Goal: Task Accomplishment & Management: Complete application form

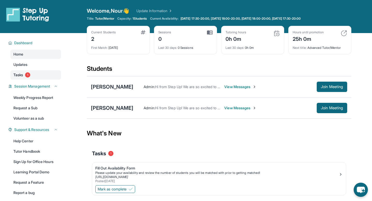
click at [14, 76] on span "Tasks" at bounding box center [18, 74] width 10 height 5
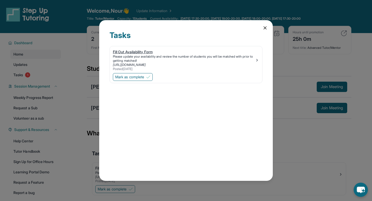
click at [147, 53] on div "Fill Out Availability Form" at bounding box center [184, 51] width 142 height 5
click at [256, 61] on img at bounding box center [257, 60] width 4 height 4
click at [266, 27] on icon at bounding box center [265, 27] width 5 height 5
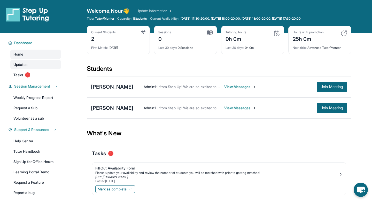
click at [35, 66] on link "Updates" at bounding box center [35, 64] width 51 height 9
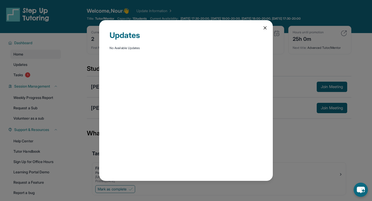
click at [34, 60] on div "Updates No Available Updates" at bounding box center [186, 100] width 372 height 201
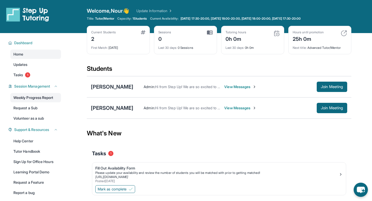
click at [45, 98] on link "Weekly Progress Report" at bounding box center [35, 97] width 51 height 9
click at [234, 44] on div "Last 30 days : 0h 0m" at bounding box center [253, 46] width 54 height 7
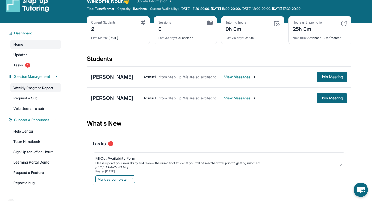
click at [52, 91] on link "Weekly Progress Report" at bounding box center [35, 87] width 51 height 9
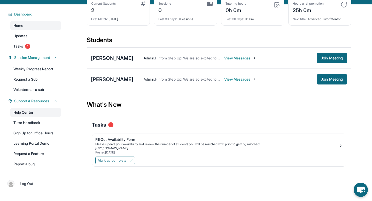
scroll to position [30, 0]
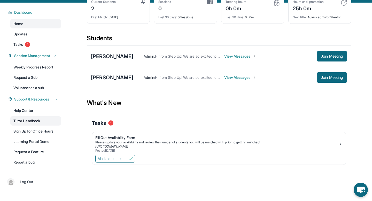
click at [39, 120] on link "Tutor Handbook" at bounding box center [35, 120] width 51 height 9
click at [38, 132] on link "Sign Up for Office Hours" at bounding box center [35, 131] width 51 height 9
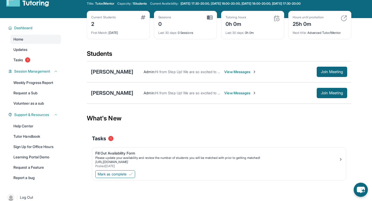
scroll to position [10, 0]
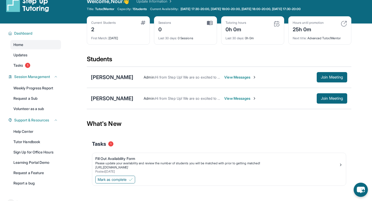
click at [224, 96] on span "View Messages" at bounding box center [240, 98] width 32 height 5
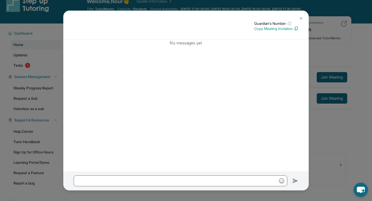
click at [297, 16] on button at bounding box center [301, 18] width 10 height 10
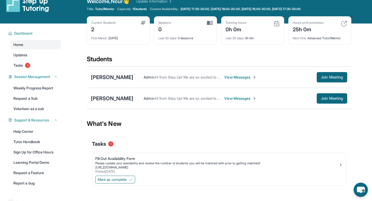
click at [224, 79] on span "View Messages" at bounding box center [240, 77] width 32 height 5
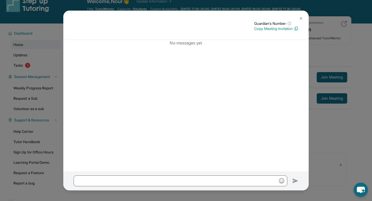
click at [302, 19] on img at bounding box center [301, 18] width 4 height 4
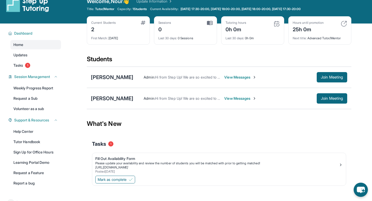
click at [194, 80] on div "Admin : Hi from Step Up! We are so excited to match you with one another. As an…" at bounding box center [240, 77] width 214 height 10
click at [252, 76] on img at bounding box center [254, 77] width 4 height 4
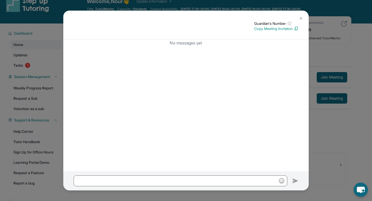
scroll to position [0, 0]
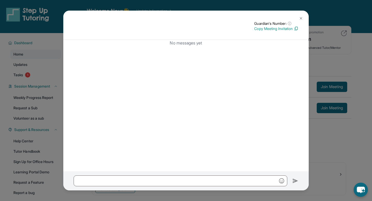
click at [300, 18] on img at bounding box center [301, 18] width 4 height 4
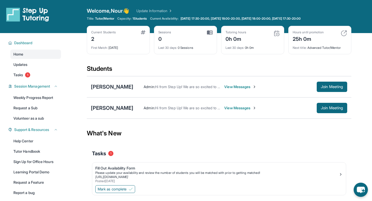
click at [174, 37] on div "Sessions 0" at bounding box center [185, 36] width 54 height 12
click at [138, 18] on span "1 Students" at bounding box center [140, 19] width 14 height 4
click at [149, 11] on link "Update Information" at bounding box center [154, 10] width 36 height 5
click at [18, 75] on span "Tasks" at bounding box center [18, 74] width 10 height 5
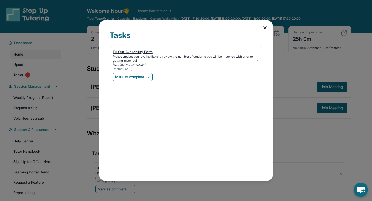
click at [136, 62] on div "Please update your availability and review the number of students you will be m…" at bounding box center [184, 59] width 142 height 8
click at [141, 75] on span "Mark as complete" at bounding box center [129, 76] width 29 height 5
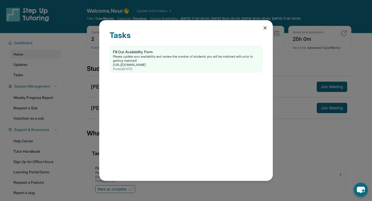
click at [265, 28] on icon at bounding box center [265, 27] width 5 height 5
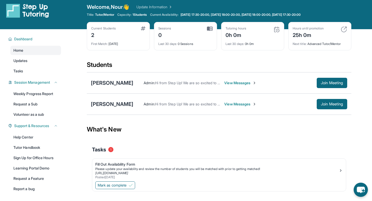
scroll to position [5, 0]
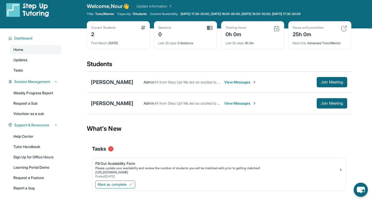
click at [128, 39] on div "First Match : 1 day ago" at bounding box center [118, 41] width 54 height 7
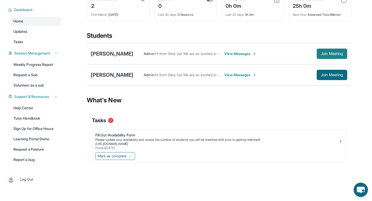
click at [328, 55] on span "Join Meeting" at bounding box center [332, 53] width 22 height 3
